Goal: Transaction & Acquisition: Purchase product/service

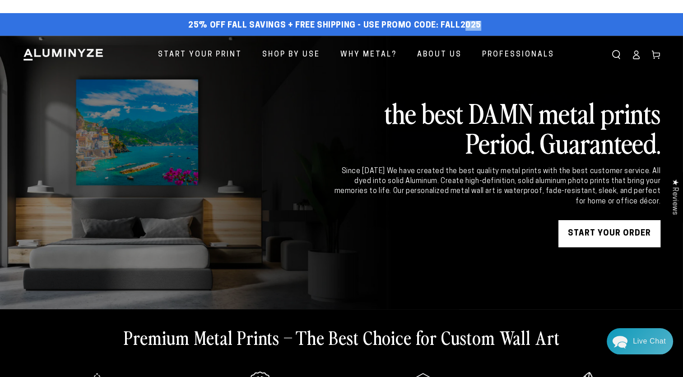
drag, startPoint x: 480, startPoint y: 24, endPoint x: 459, endPoint y: 24, distance: 20.8
click at [459, 24] on div "25% off FALL Savings + Free Shipping - Use Promo Code: FALL2025 25% OFF - Code:…" at bounding box center [335, 26] width 625 height 16
click at [605, 236] on link "START YOUR Order" at bounding box center [610, 233] width 102 height 27
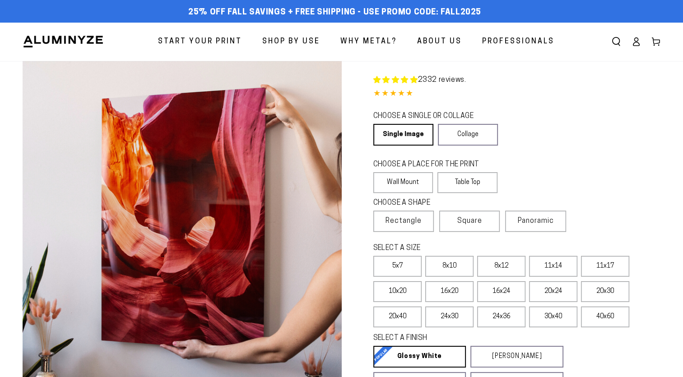
select select "**********"
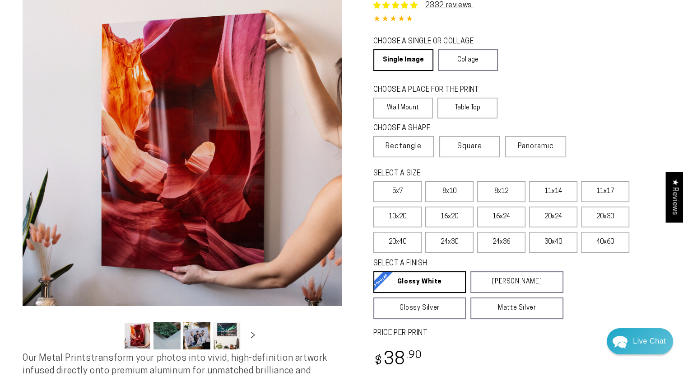
scroll to position [90, 0]
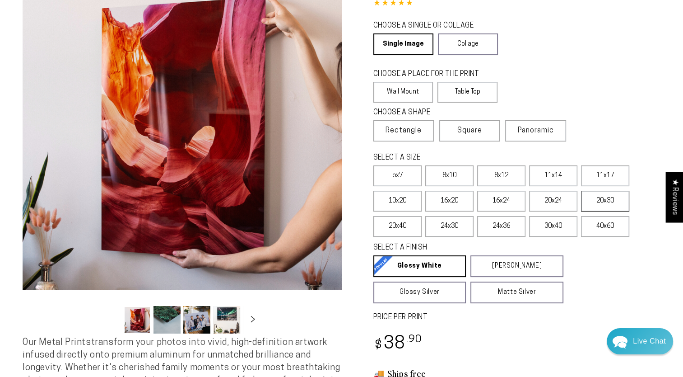
click at [606, 201] on label "20x30" at bounding box center [605, 201] width 48 height 21
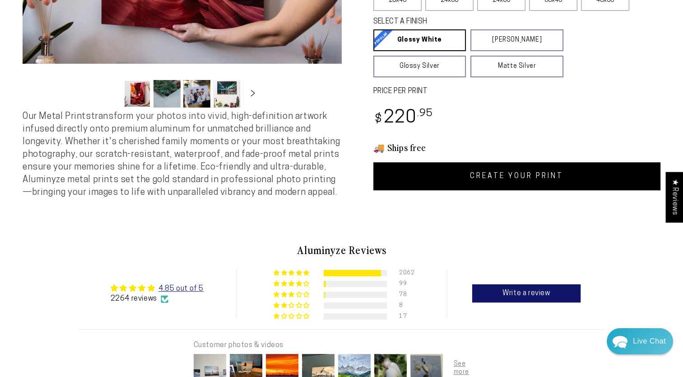
scroll to position [271, 0]
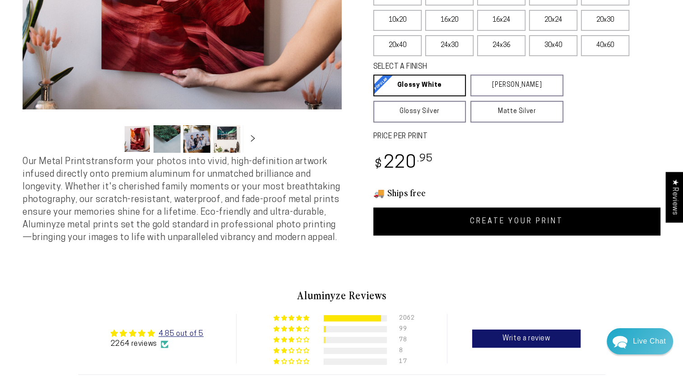
click at [510, 220] on link "CREATE YOUR PRINT" at bounding box center [518, 221] width 288 height 28
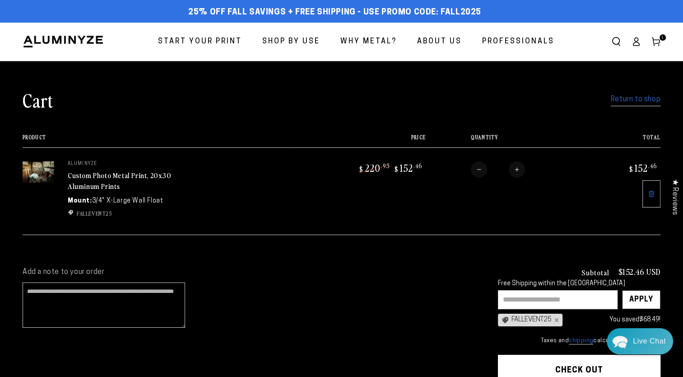
click at [633, 102] on link "Return to shop" at bounding box center [636, 99] width 50 height 13
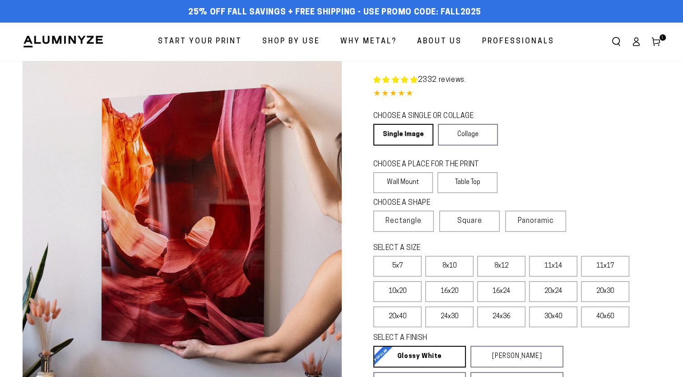
select select "**********"
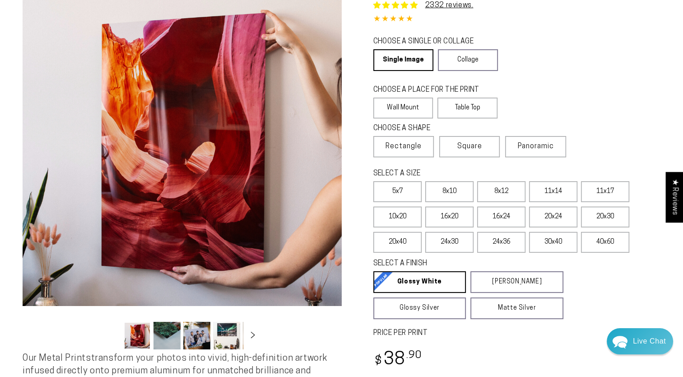
scroll to position [90, 0]
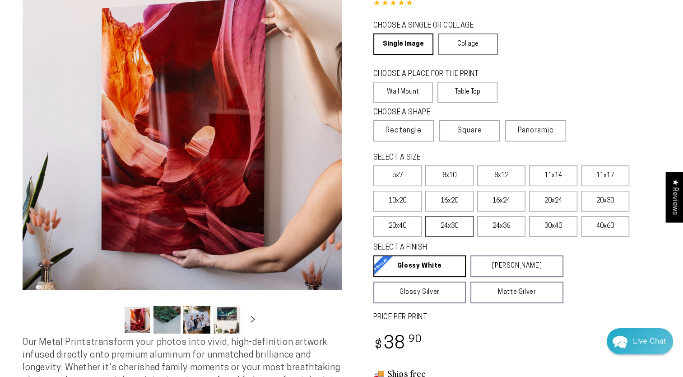
click at [449, 225] on label "24x30" at bounding box center [450, 226] width 48 height 21
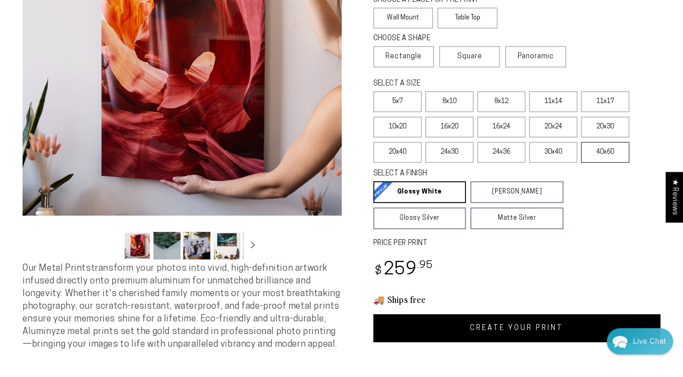
scroll to position [181, 0]
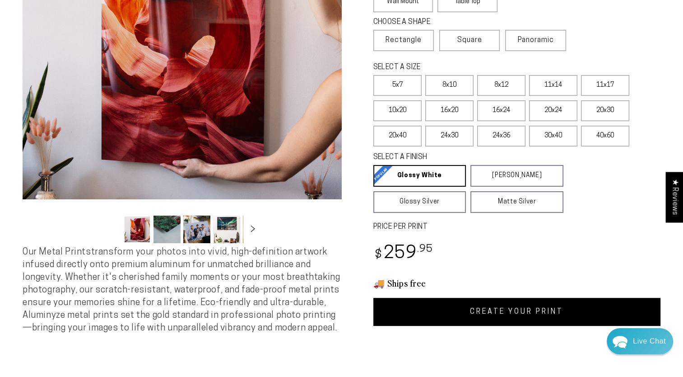
click at [521, 310] on link "CREATE YOUR PRINT" at bounding box center [518, 312] width 288 height 28
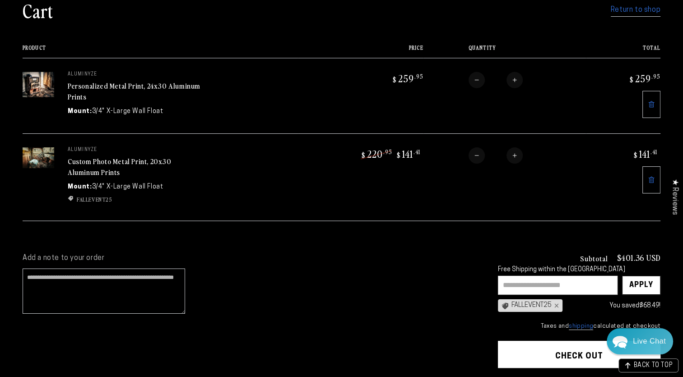
scroll to position [136, 0]
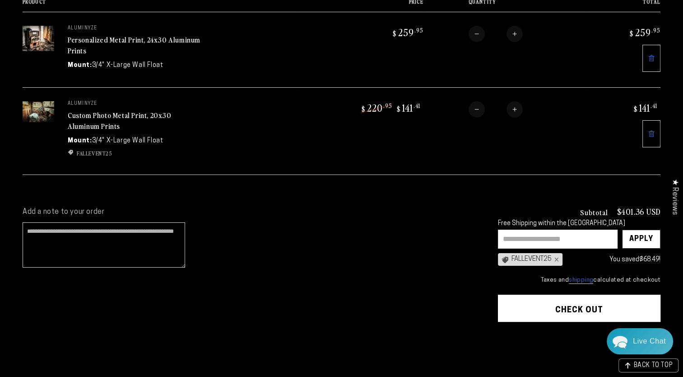
click at [509, 236] on input "text" at bounding box center [558, 238] width 120 height 19
type input "********"
click at [642, 233] on div "Apply" at bounding box center [642, 239] width 24 height 18
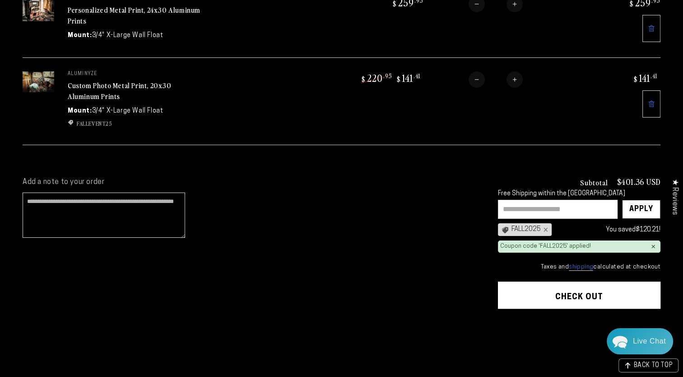
scroll to position [166, 0]
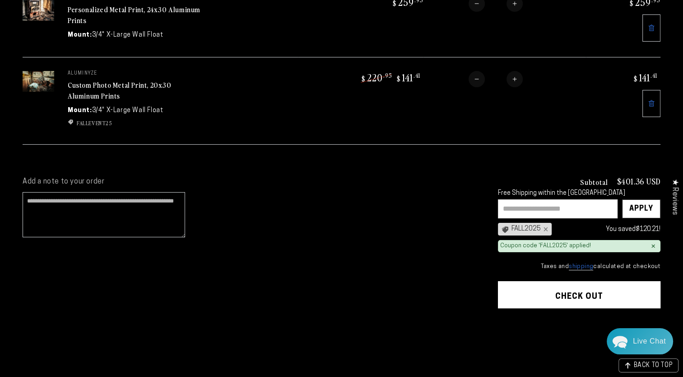
click at [578, 288] on button "Check out" at bounding box center [579, 294] width 163 height 27
